Goal: Information Seeking & Learning: Check status

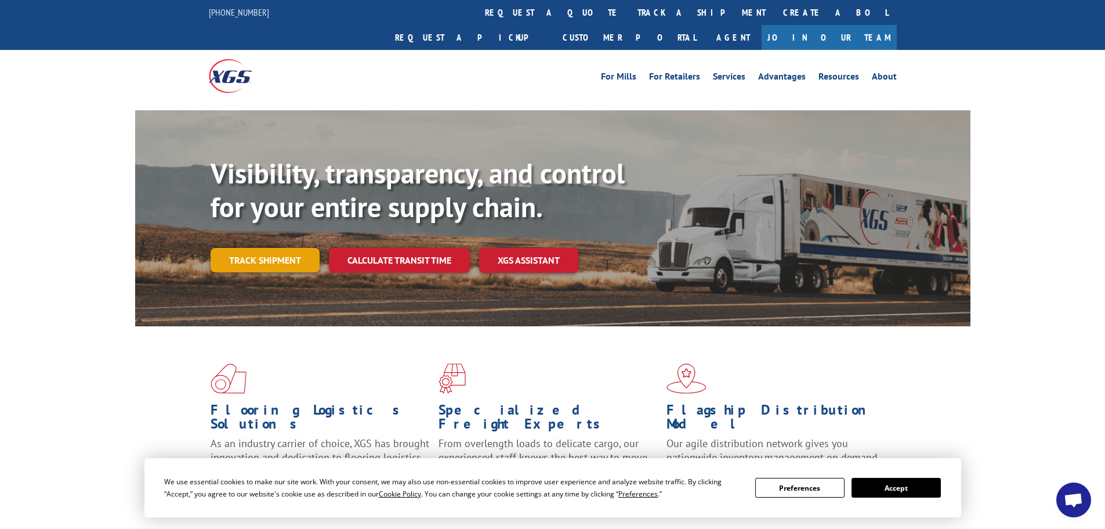
click at [260, 248] on link "Track shipment" at bounding box center [265, 260] width 109 height 24
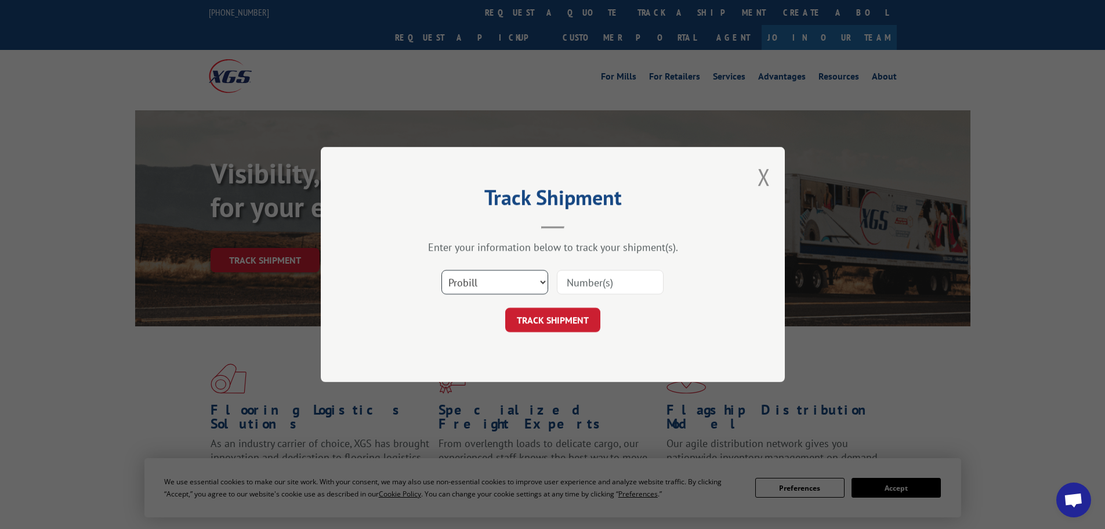
drag, startPoint x: 492, startPoint y: 281, endPoint x: 494, endPoint y: 289, distance: 8.3
click at [493, 281] on select "Select category... Probill BOL PO" at bounding box center [495, 282] width 107 height 24
select select "bol"
click at [442, 270] on select "Select category... Probill BOL PO" at bounding box center [495, 282] width 107 height 24
click at [601, 279] on input at bounding box center [610, 282] width 107 height 24
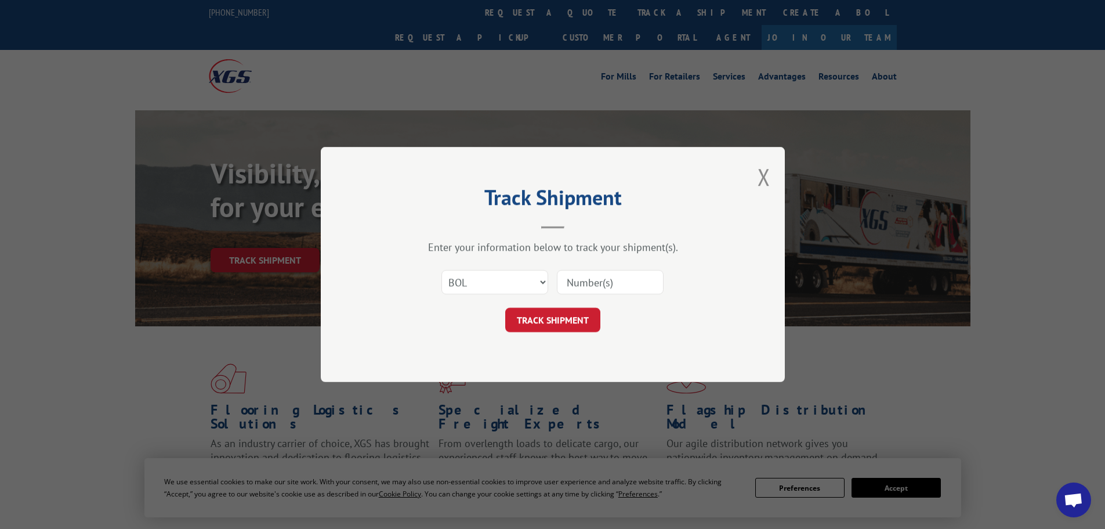
paste input "268039"
type input "268039"
click button "TRACK SHIPMENT" at bounding box center [552, 320] width 95 height 24
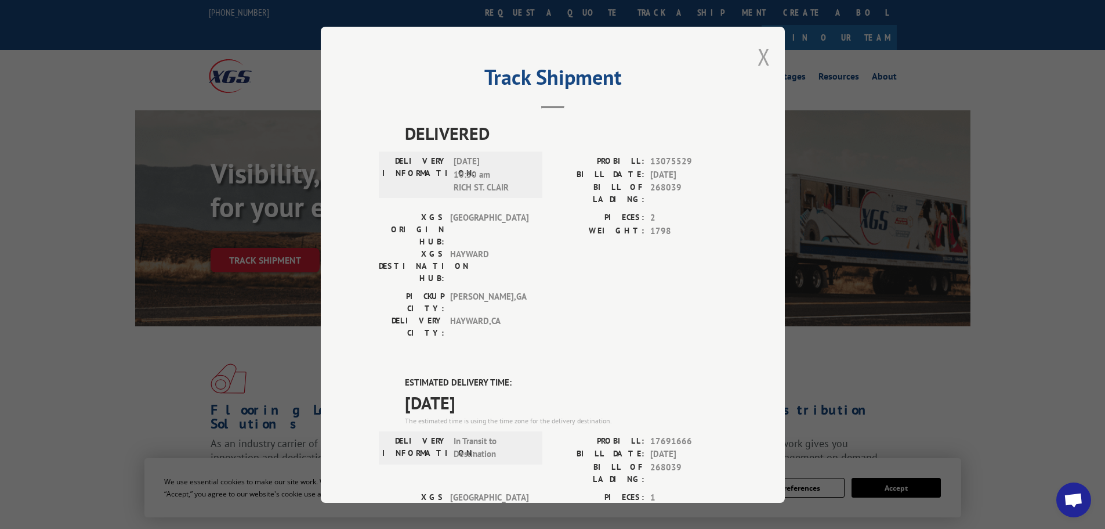
click at [762, 58] on button "Close modal" at bounding box center [764, 56] width 13 height 31
